Goal: Transaction & Acquisition: Purchase product/service

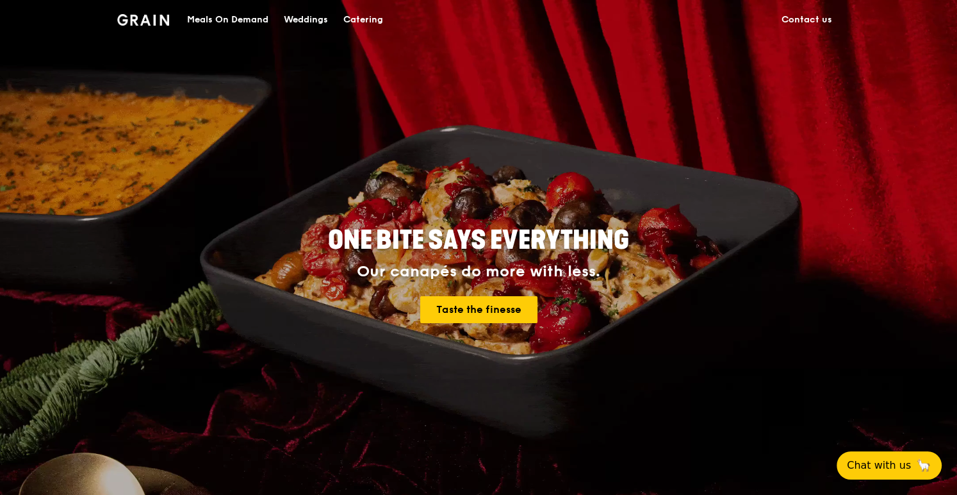
click at [219, 19] on div "Meals On Demand" at bounding box center [227, 20] width 81 height 38
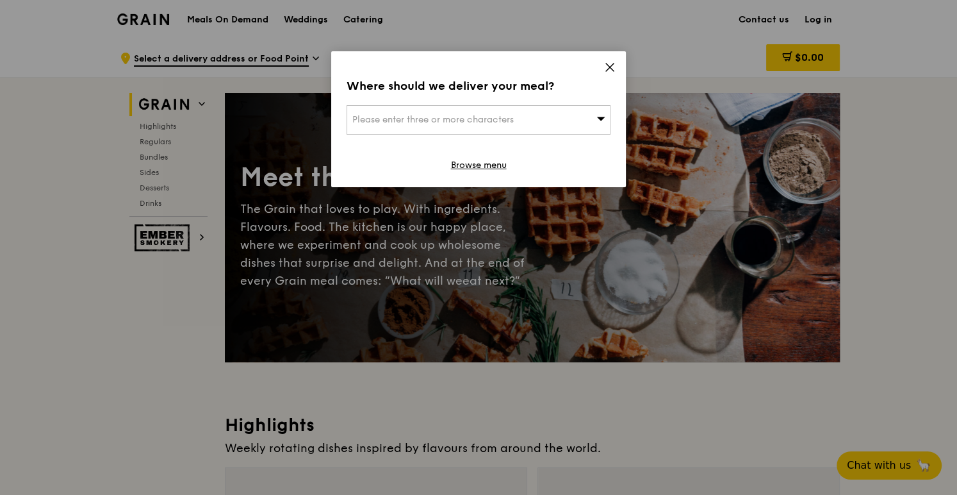
click at [432, 122] on span "Please enter three or more characters" at bounding box center [432, 119] width 161 height 11
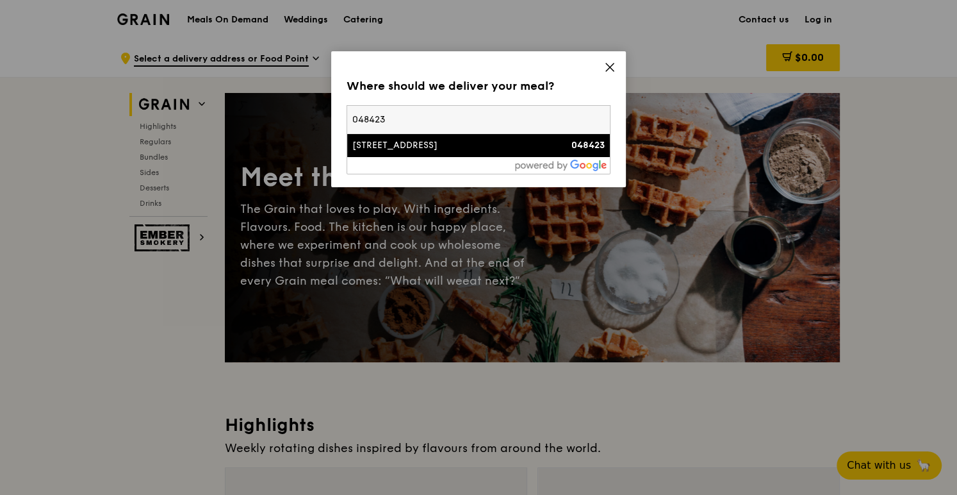
type input "048423"
click at [441, 151] on div "[STREET_ADDRESS]" at bounding box center [447, 145] width 190 height 13
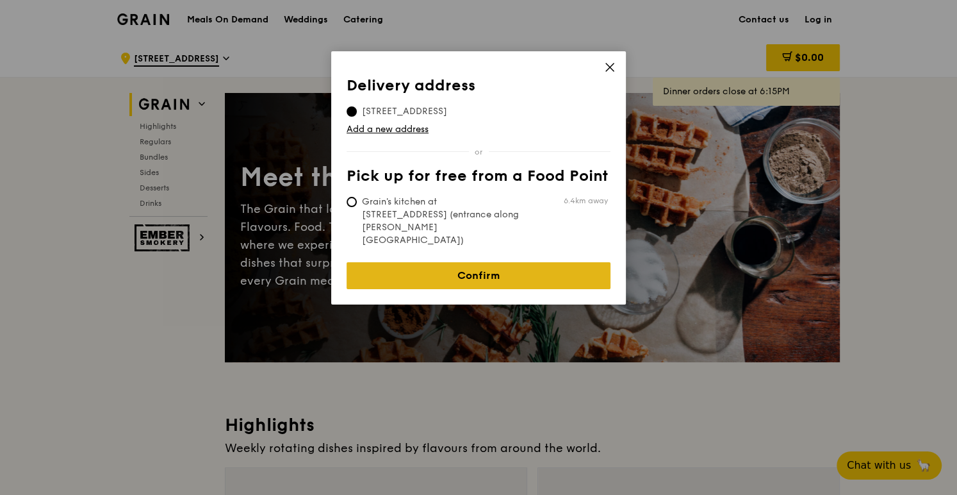
click at [492, 262] on link "Confirm" at bounding box center [479, 275] width 264 height 27
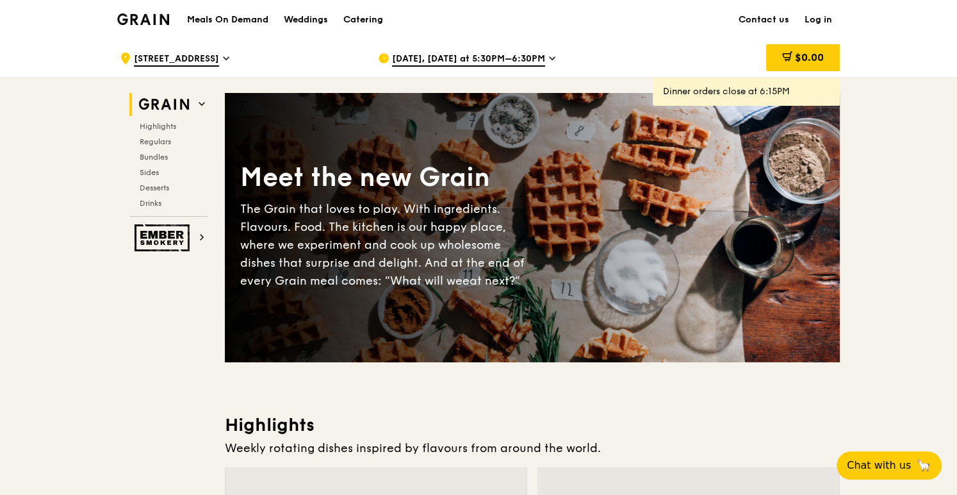
click at [549, 53] on icon at bounding box center [552, 59] width 6 height 12
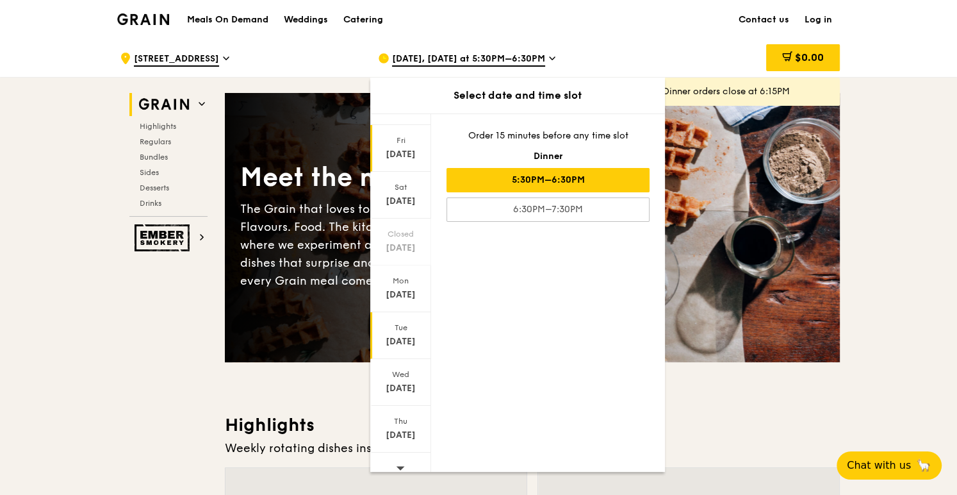
scroll to position [34, 0]
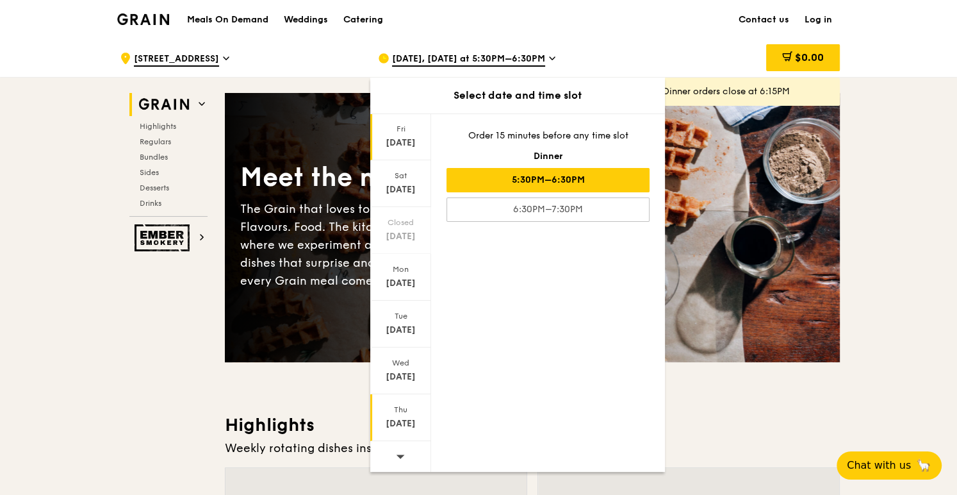
click at [393, 421] on div "[DATE]" at bounding box center [400, 423] width 57 height 13
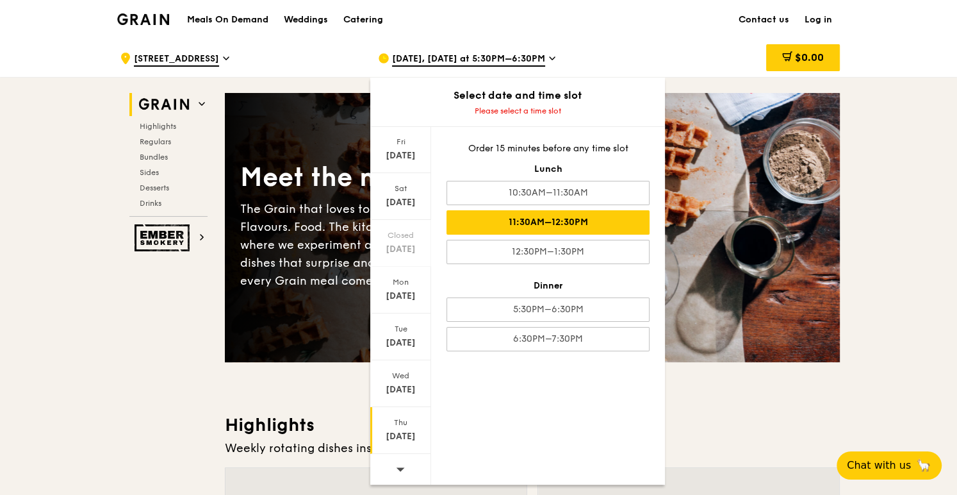
click at [575, 216] on div "11:30AM–12:30PM" at bounding box center [547, 222] width 203 height 24
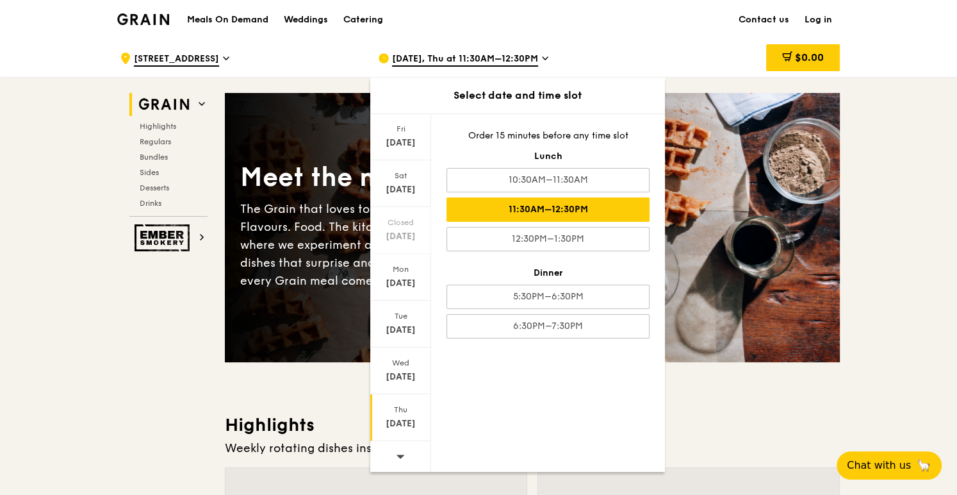
click at [411, 420] on div "[DATE]" at bounding box center [400, 423] width 57 height 13
click at [402, 419] on div "[DATE]" at bounding box center [400, 423] width 57 height 13
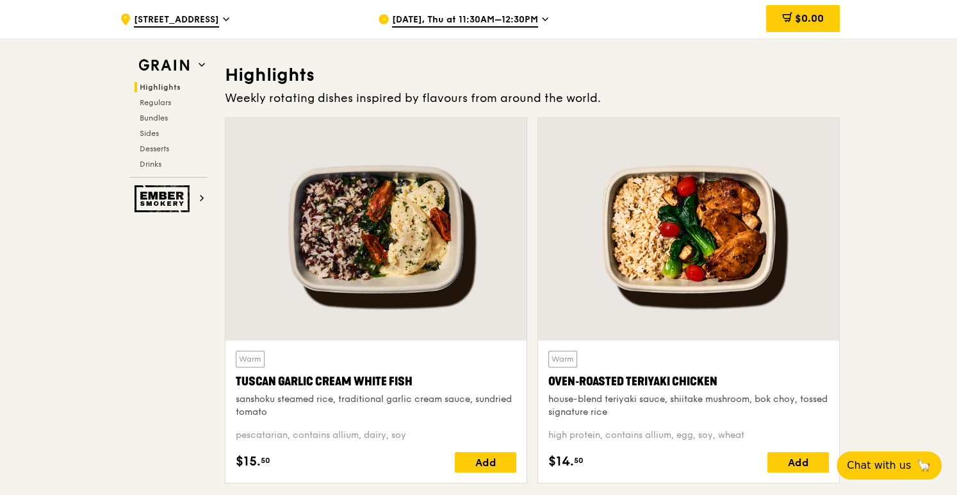
scroll to position [320, 0]
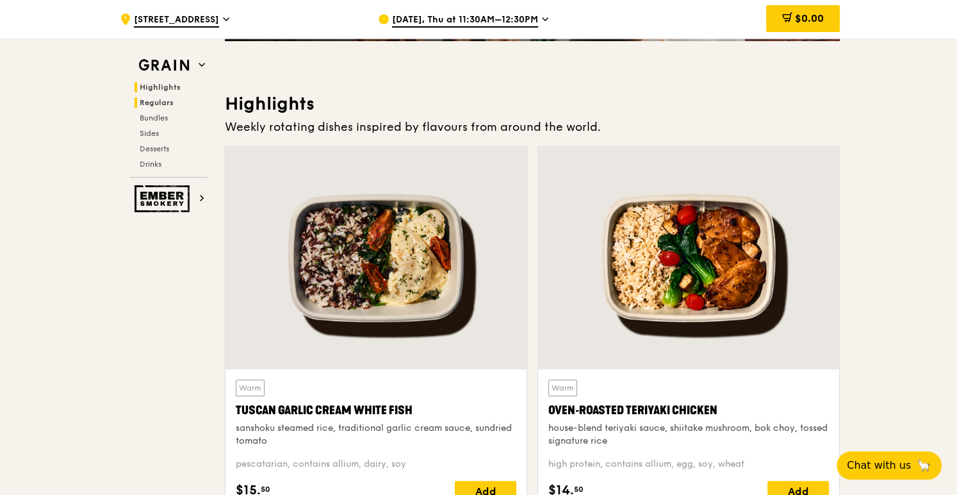
click at [155, 97] on h2 "Regulars" at bounding box center [171, 102] width 73 height 10
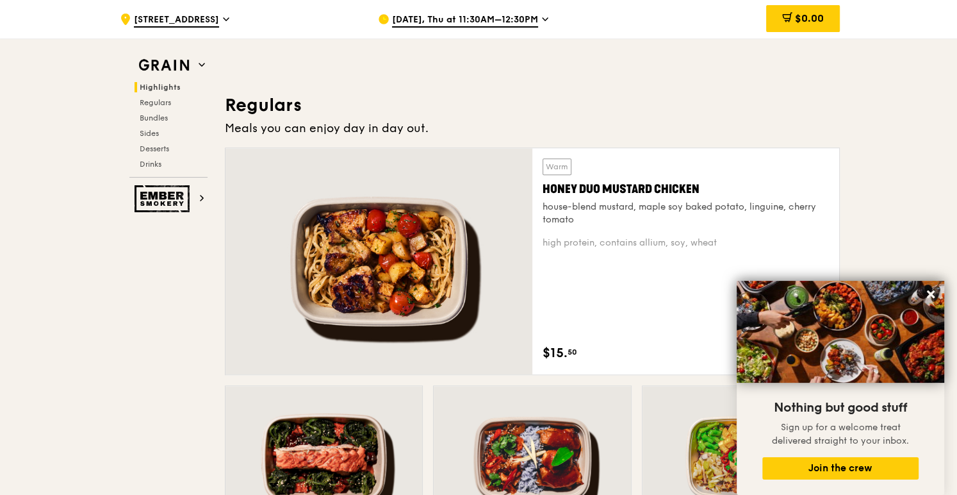
scroll to position [778, 0]
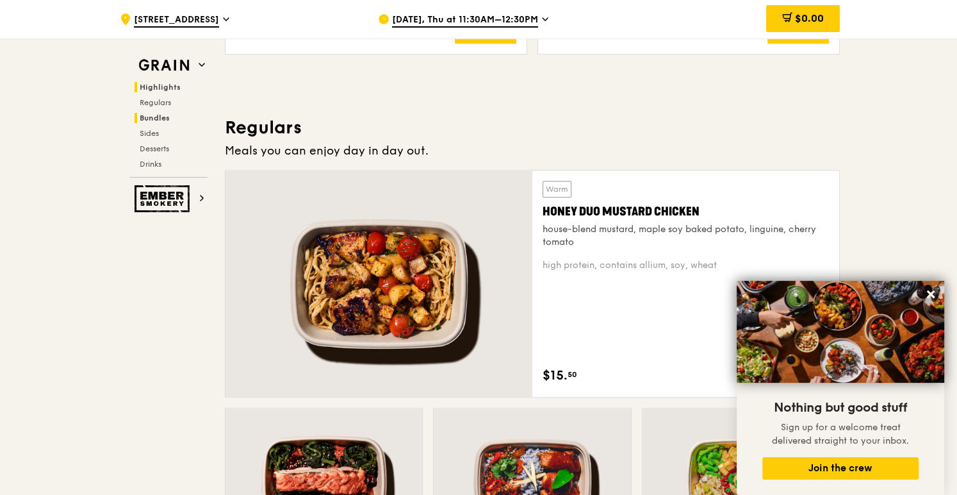
click at [157, 118] on span "Bundles" at bounding box center [155, 117] width 30 height 9
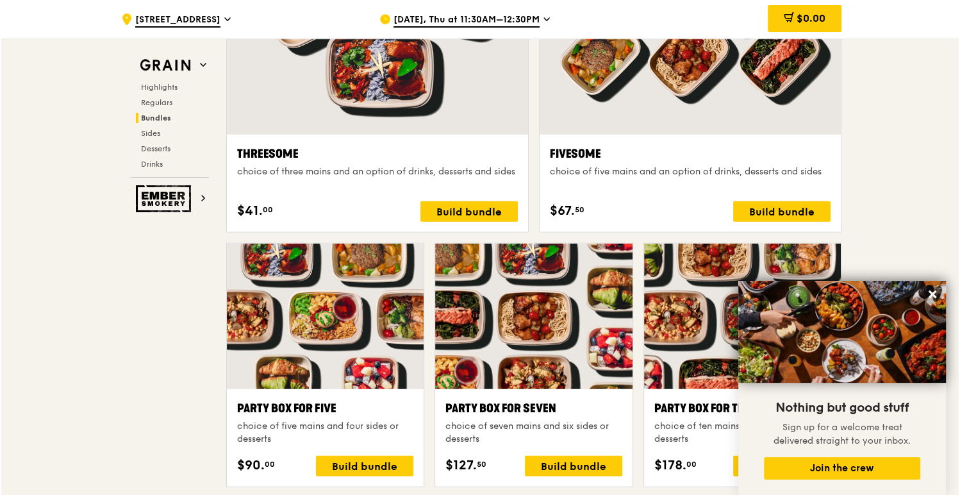
scroll to position [2421, 0]
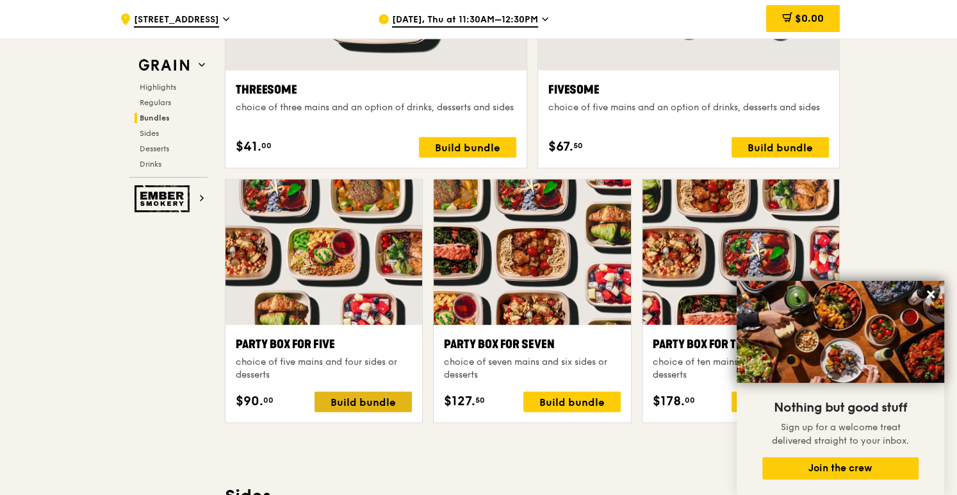
click at [343, 402] on div "Build bundle" at bounding box center [363, 401] width 97 height 20
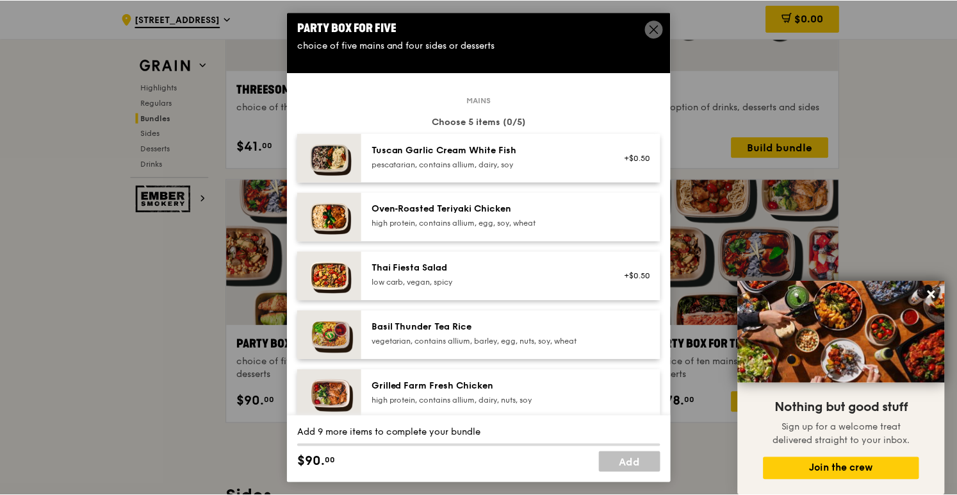
scroll to position [0, 0]
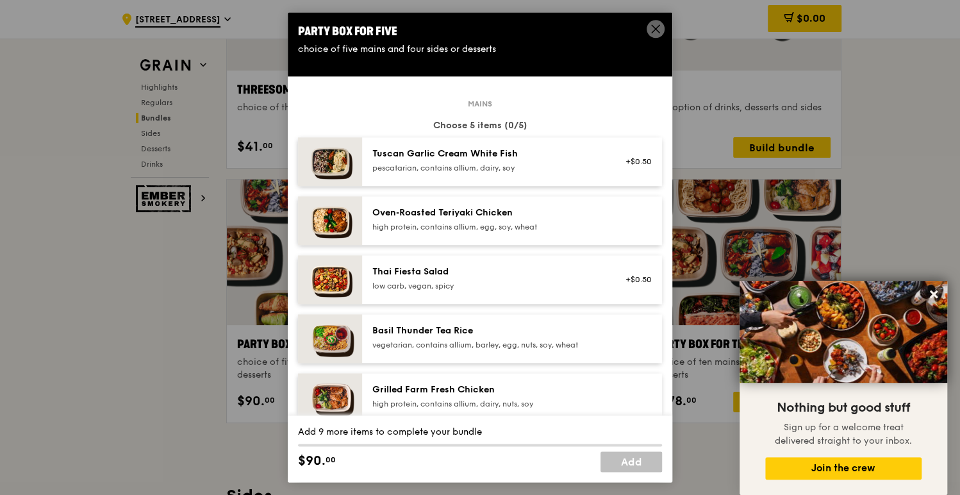
click at [655, 31] on icon at bounding box center [656, 29] width 12 height 12
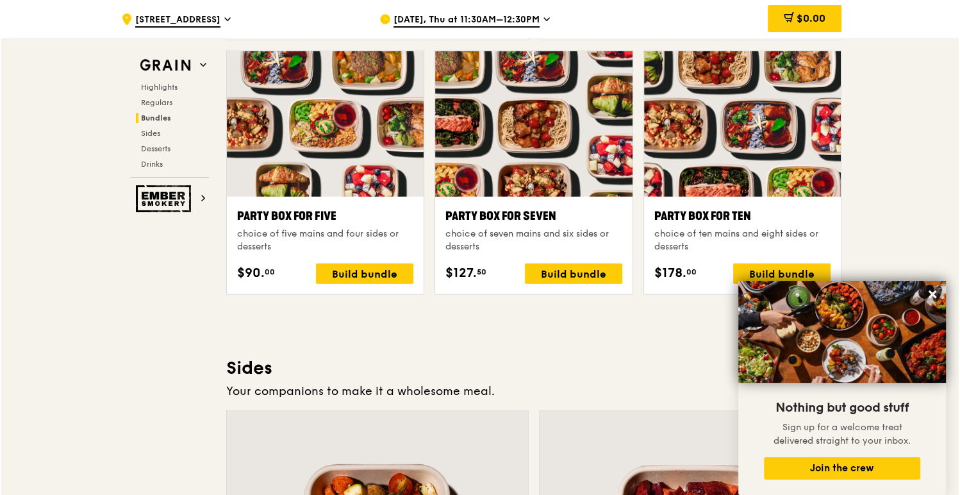
scroll to position [2613, 0]
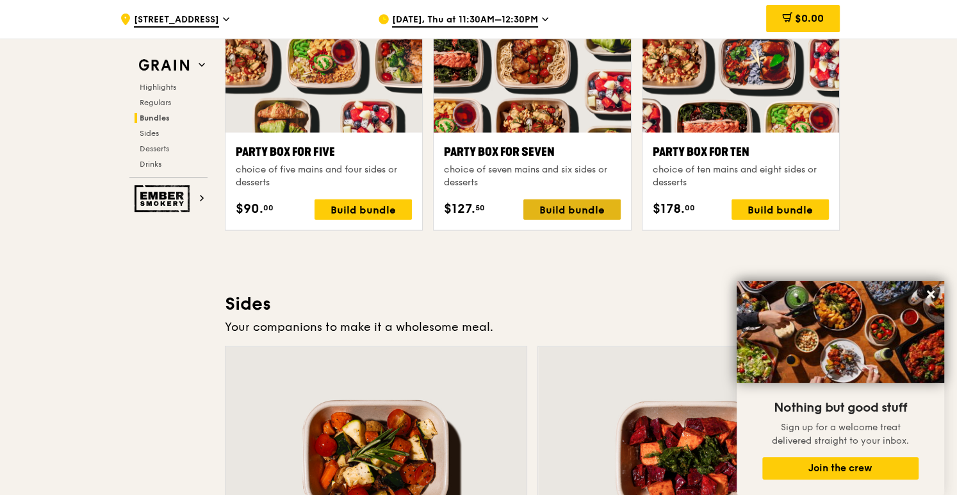
click at [551, 211] on div "Build bundle" at bounding box center [571, 209] width 97 height 20
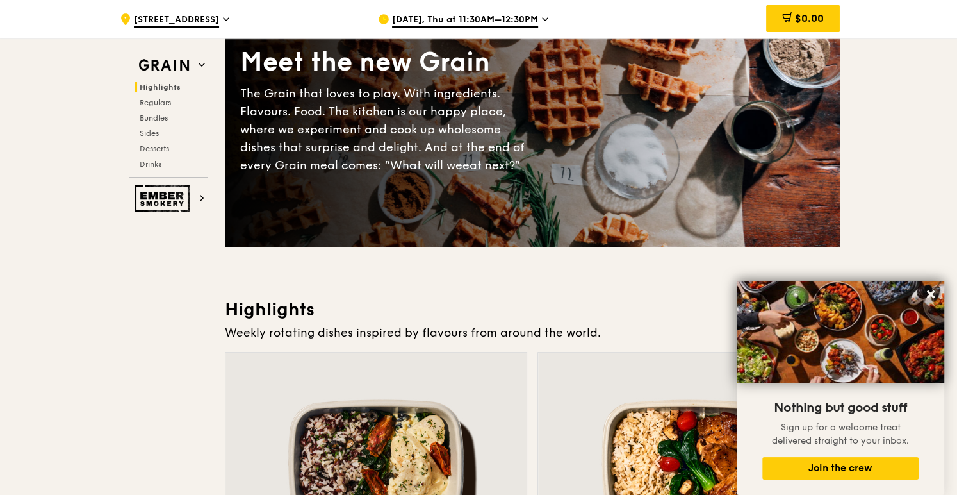
scroll to position [0, 0]
